Goal: Check status: Check status

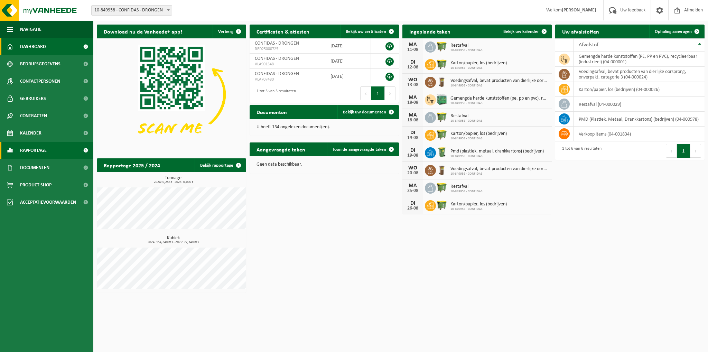
click at [36, 152] on span "Rapportage" at bounding box center [33, 150] width 27 height 17
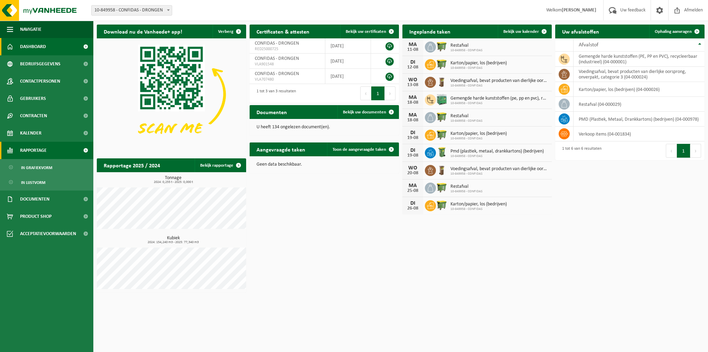
click at [61, 149] on link "Rapportage" at bounding box center [46, 150] width 93 height 17
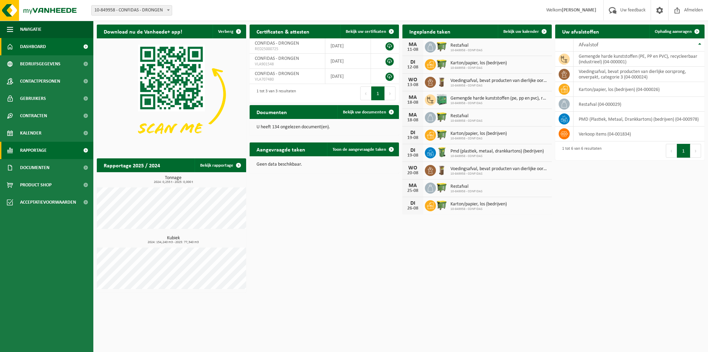
click at [61, 149] on link "Rapportage" at bounding box center [46, 150] width 93 height 17
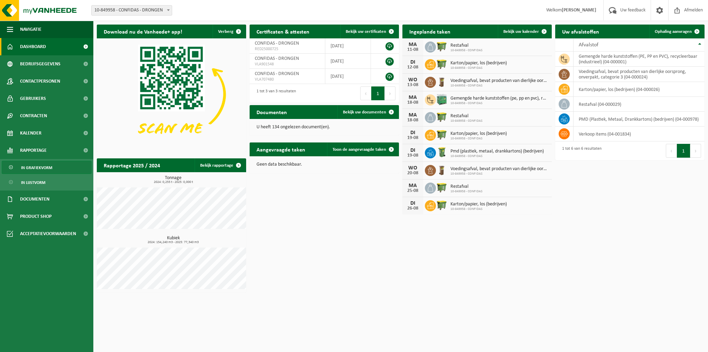
click at [41, 167] on span "In grafiekvorm" at bounding box center [36, 167] width 31 height 13
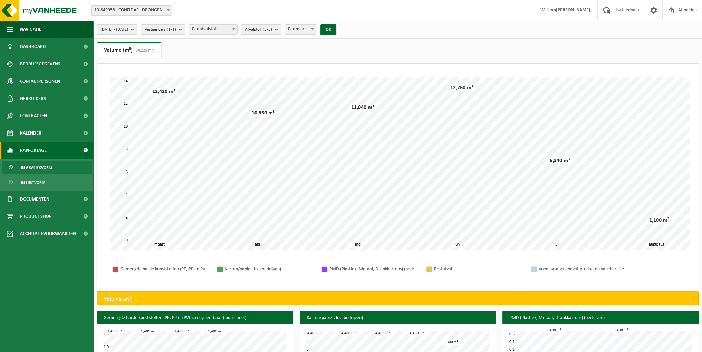
click at [137, 29] on b "submit" at bounding box center [134, 30] width 6 height 10
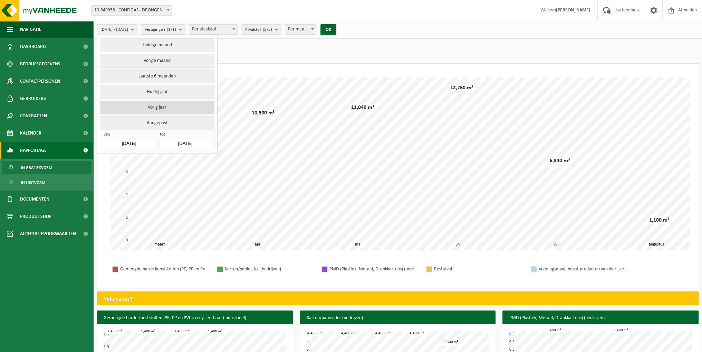
click at [156, 104] on button "Vorig jaar" at bounding box center [157, 108] width 114 height 14
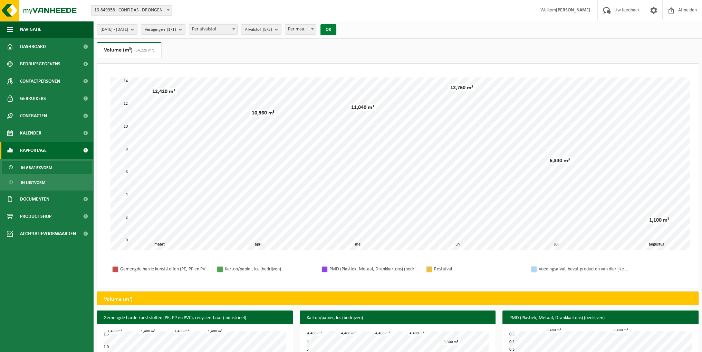
click at [337, 28] on button "OK" at bounding box center [329, 29] width 16 height 11
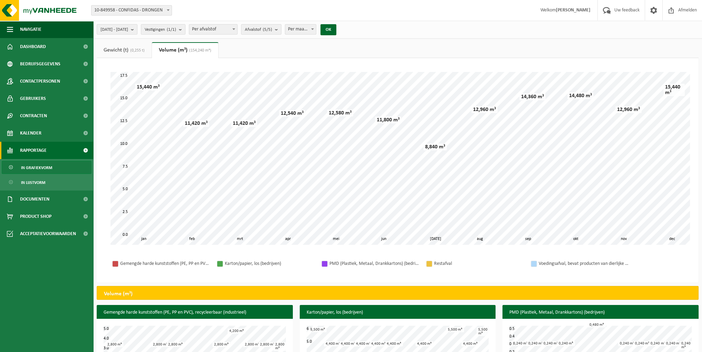
click at [234, 29] on span "Per afvalstof" at bounding box center [213, 30] width 48 height 10
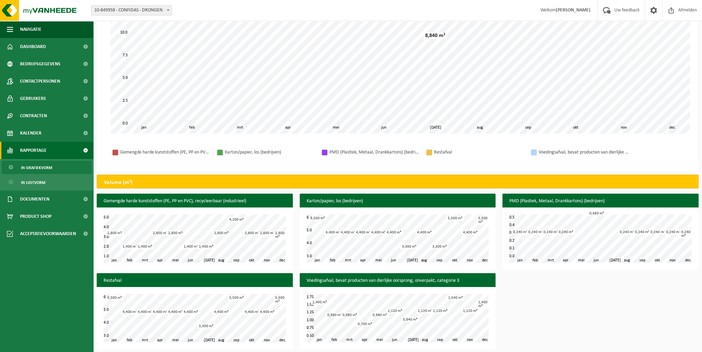
scroll to position [115, 0]
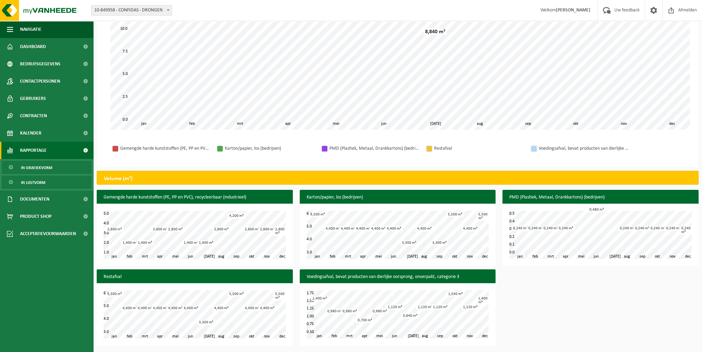
click at [59, 181] on link "In lijstvorm" at bounding box center [47, 182] width 90 height 13
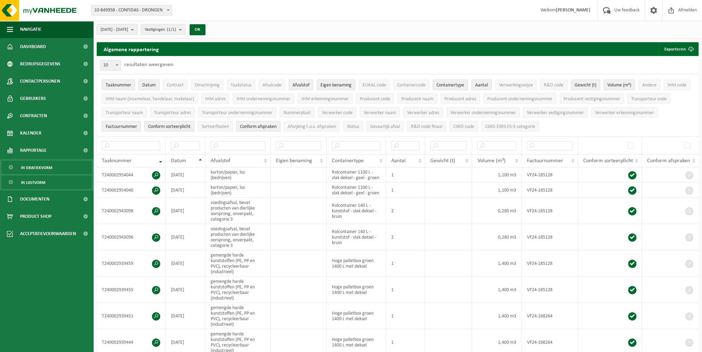
click at [40, 168] on span "In grafiekvorm" at bounding box center [36, 167] width 31 height 13
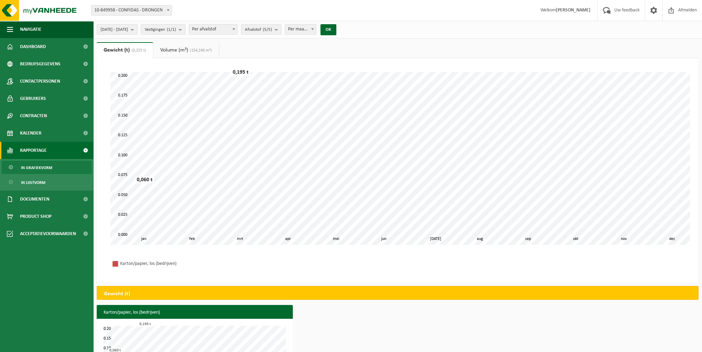
click at [314, 29] on b at bounding box center [312, 29] width 3 height 2
select select "3"
click at [337, 30] on button "OK" at bounding box center [329, 29] width 16 height 11
click at [178, 48] on link "Volume (m³) (154,240 m³)" at bounding box center [186, 50] width 66 height 16
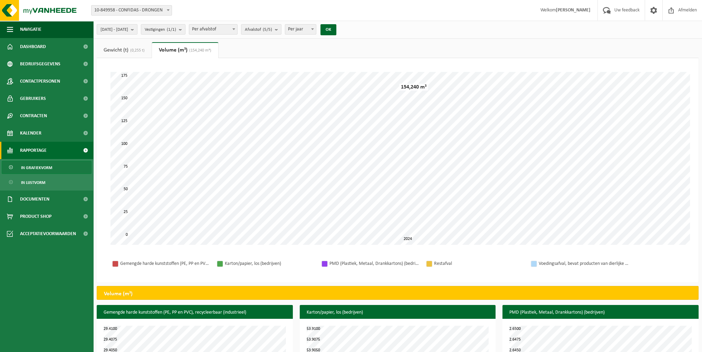
click at [129, 50] on link "Gewicht (t) (0,255 t)" at bounding box center [124, 50] width 55 height 16
